Goal: Transaction & Acquisition: Purchase product/service

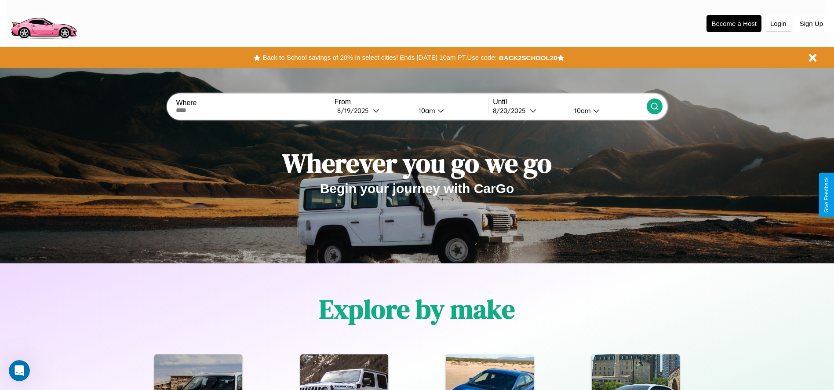
click at [778, 23] on button "Login" at bounding box center [777, 23] width 25 height 17
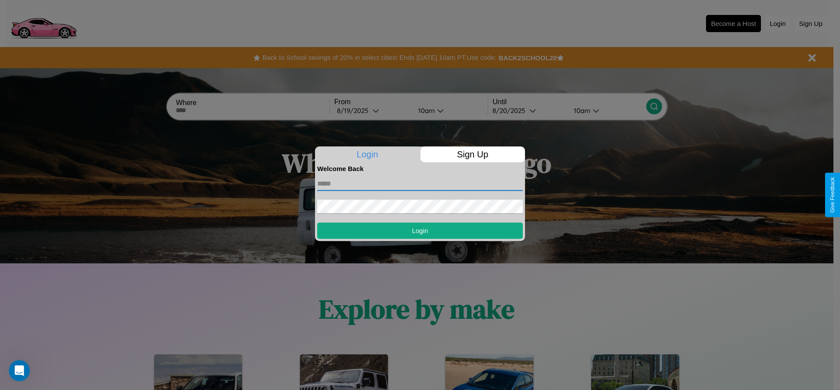
click at [420, 183] on input "text" at bounding box center [420, 184] width 206 height 14
type input "**********"
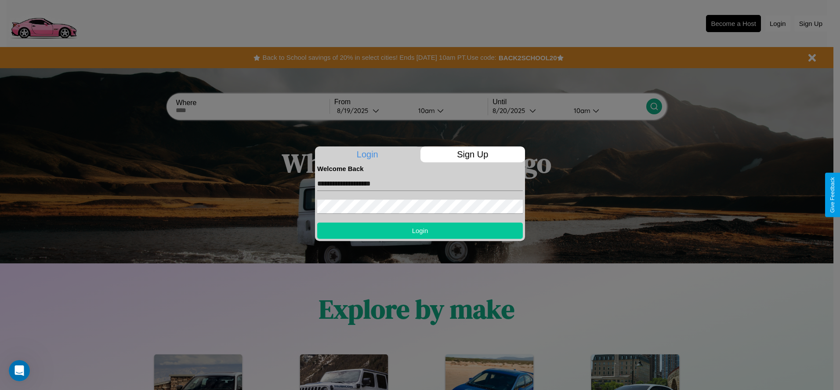
click at [420, 230] on button "Login" at bounding box center [420, 230] width 206 height 16
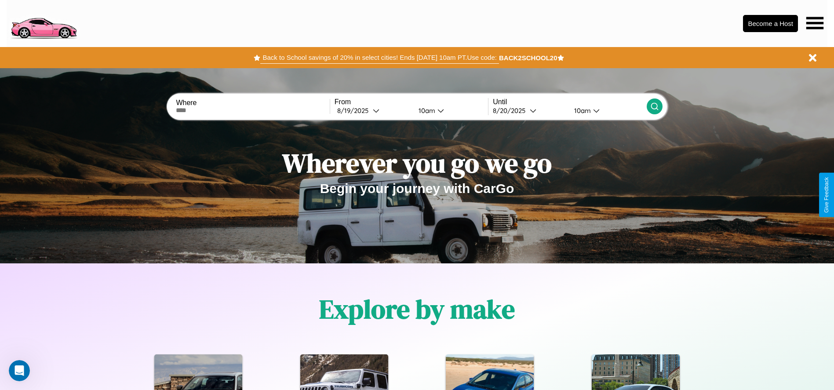
click at [379, 58] on button "Back to School savings of 20% in select cities! Ends [DATE] 10am PT. Use code:" at bounding box center [379, 57] width 238 height 12
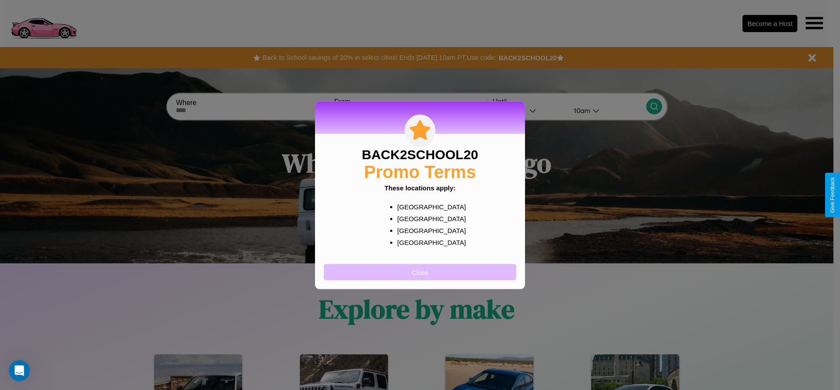
click at [420, 272] on button "Close" at bounding box center [420, 272] width 192 height 16
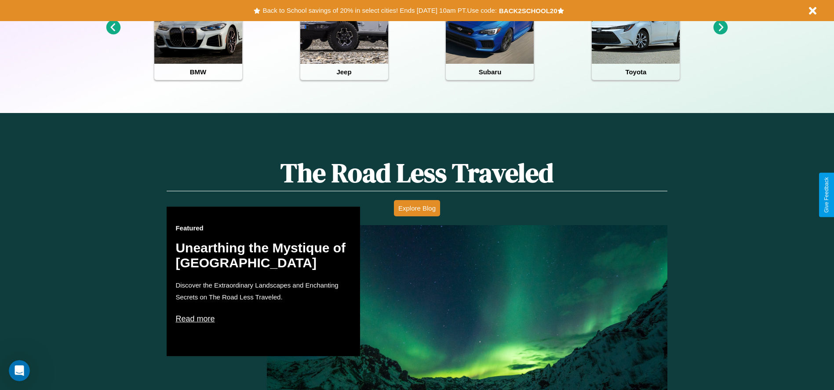
scroll to position [391, 0]
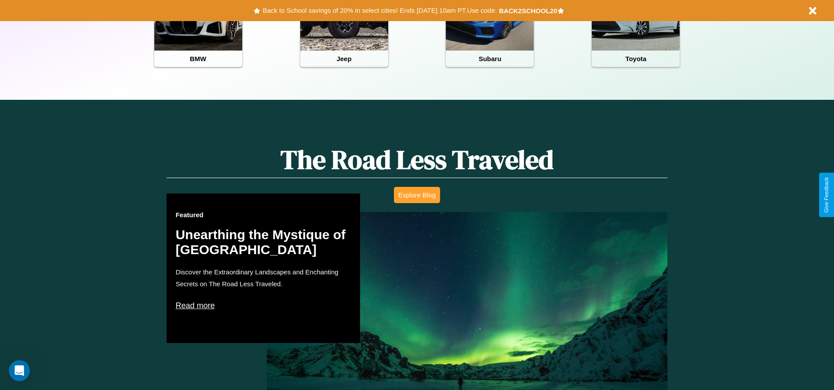
click at [417, 195] on button "Explore Blog" at bounding box center [417, 195] width 46 height 16
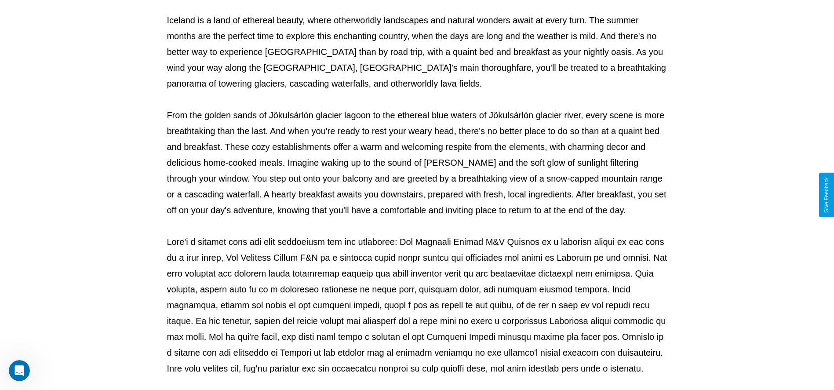
scroll to position [291, 0]
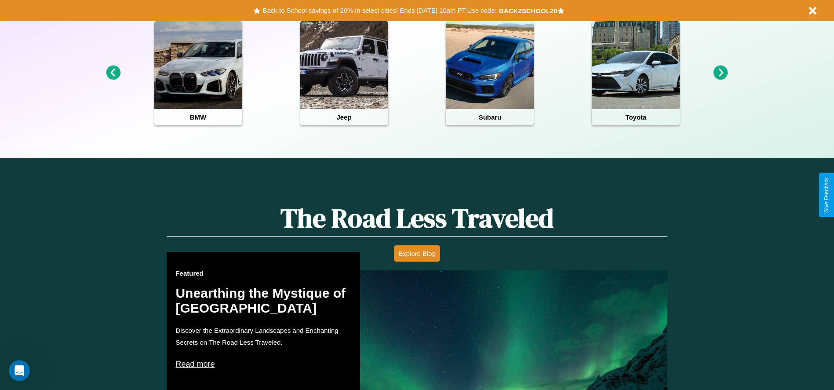
scroll to position [182, 0]
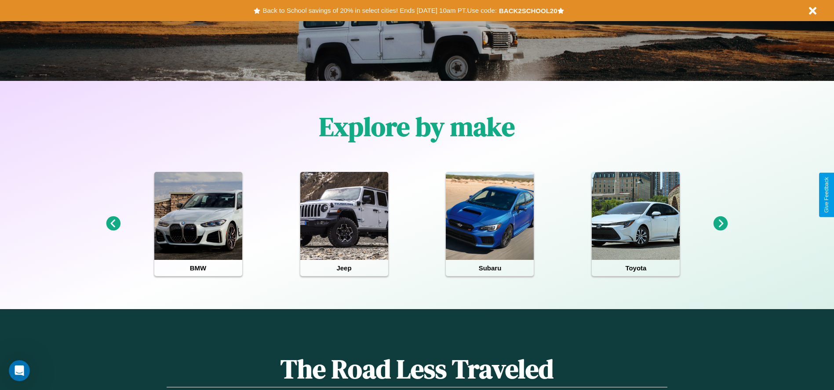
click at [720, 224] on icon at bounding box center [720, 223] width 14 height 14
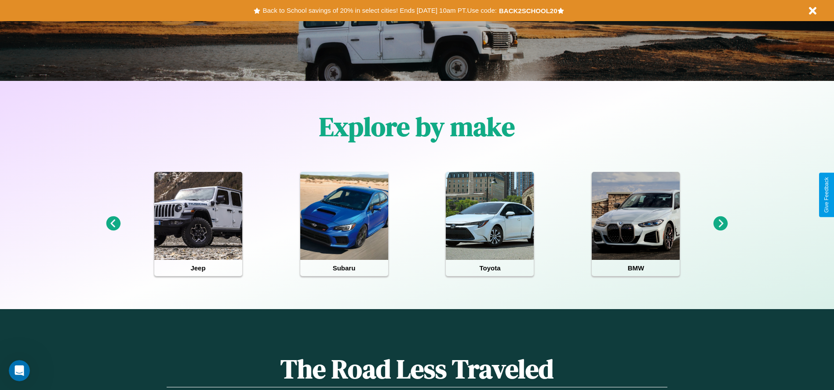
click at [113, 224] on icon at bounding box center [113, 223] width 14 height 14
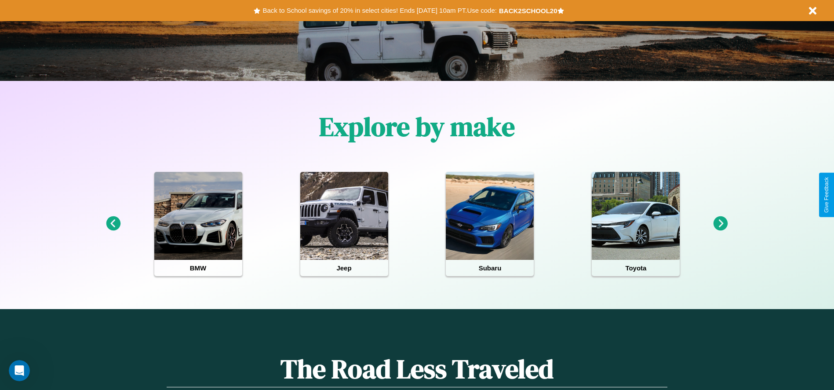
click at [720, 224] on icon at bounding box center [720, 223] width 14 height 14
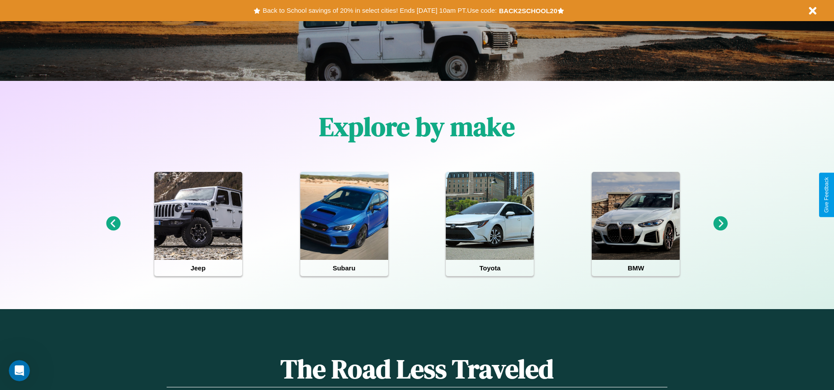
click at [720, 224] on icon at bounding box center [720, 223] width 14 height 14
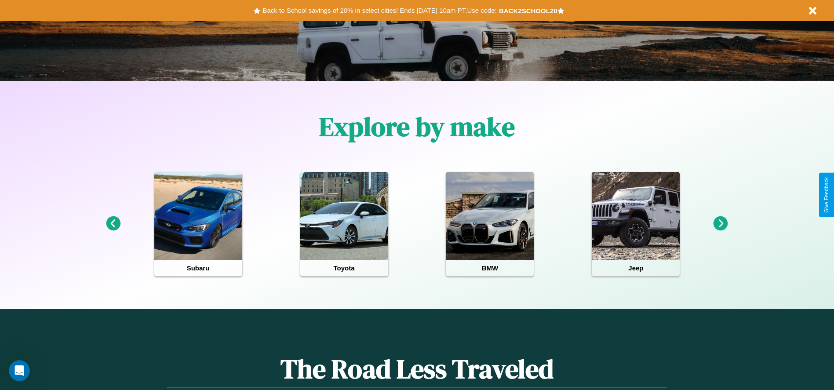
click at [720, 224] on icon at bounding box center [720, 223] width 14 height 14
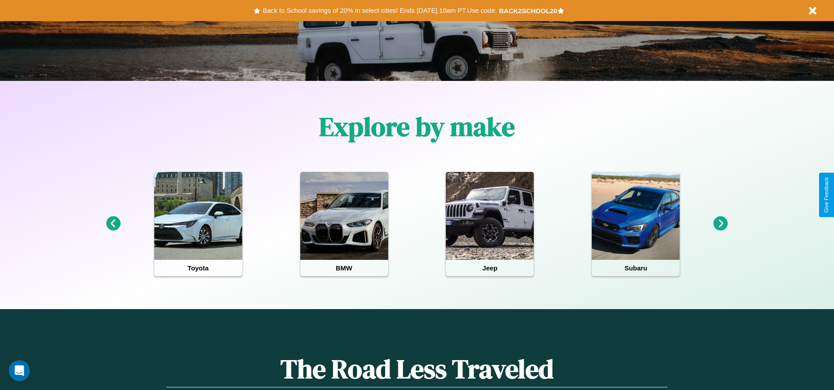
click at [720, 224] on icon at bounding box center [720, 223] width 14 height 14
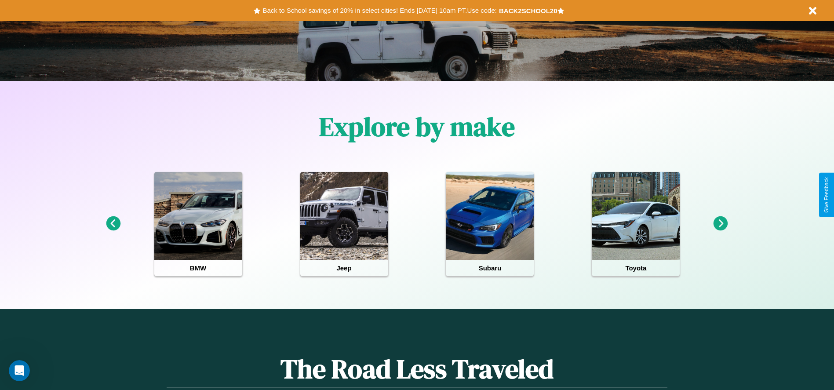
click at [720, 224] on icon at bounding box center [720, 223] width 14 height 14
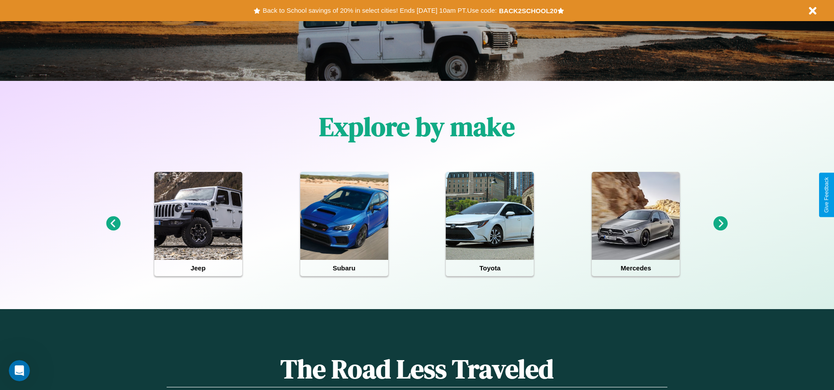
click at [720, 224] on icon at bounding box center [720, 223] width 14 height 14
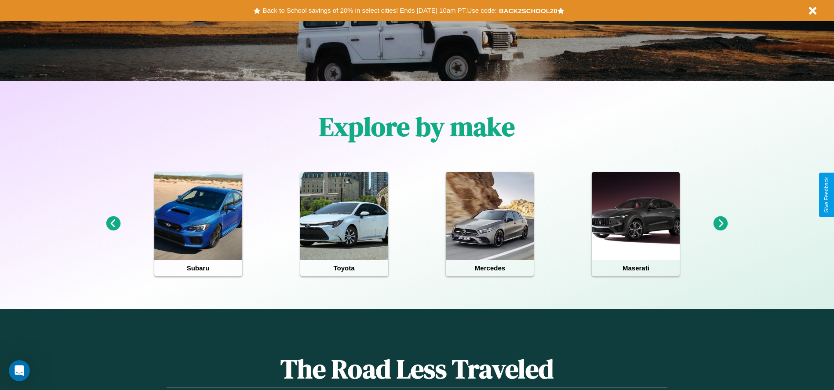
click at [720, 224] on icon at bounding box center [720, 223] width 14 height 14
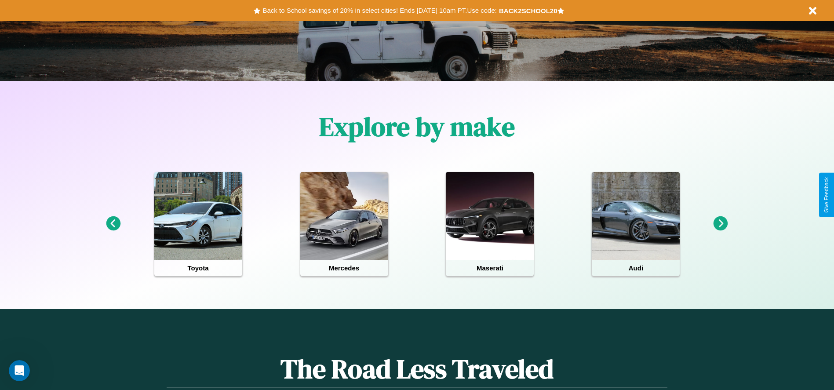
click at [720, 224] on icon at bounding box center [720, 223] width 14 height 14
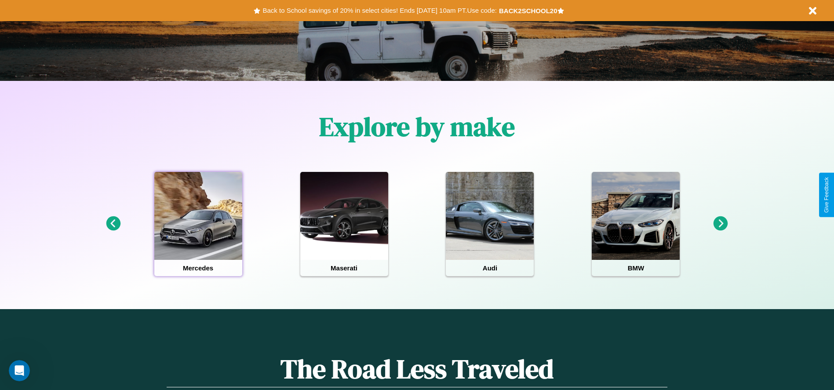
click at [198, 224] on div at bounding box center [198, 216] width 88 height 88
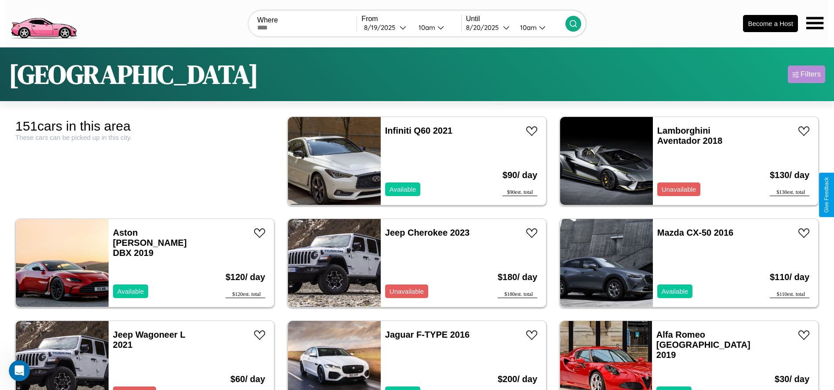
click at [806, 74] on div "Filters" at bounding box center [810, 74] width 20 height 9
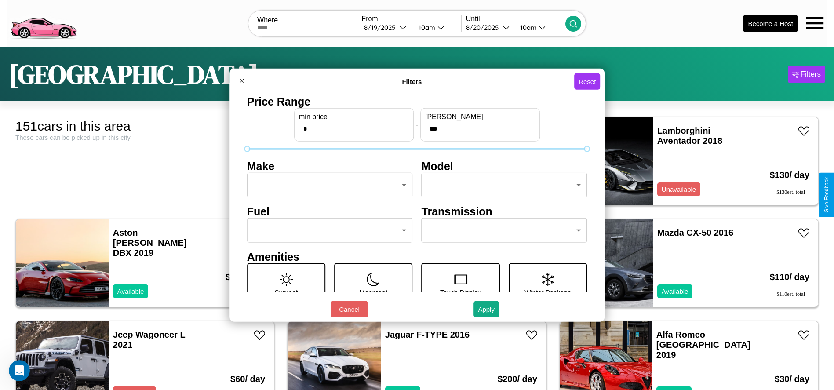
click at [327, 185] on body "CarGo Where From [DATE] 10am Until [DATE] 10am Become a Host [GEOGRAPHIC_DATA] …" at bounding box center [417, 222] width 834 height 444
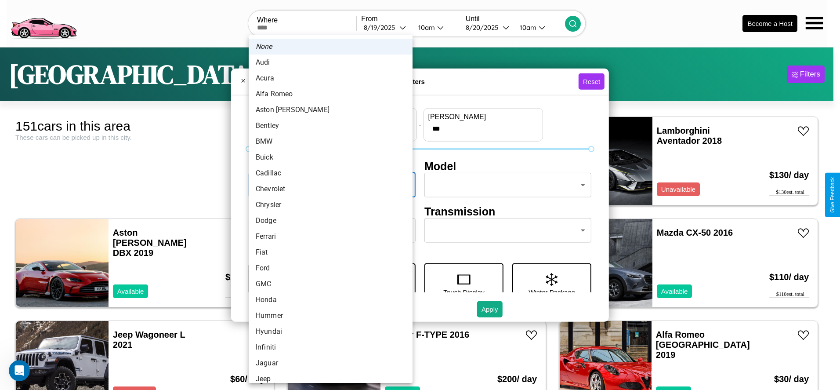
click at [327, 173] on li "Cadillac" at bounding box center [331, 173] width 164 height 16
type input "********"
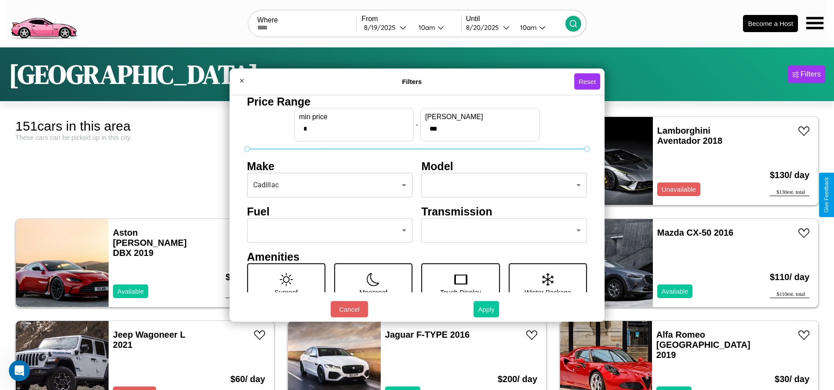
click at [486, 309] on button "Apply" at bounding box center [485, 309] width 25 height 16
